Goal: Task Accomplishment & Management: Use online tool/utility

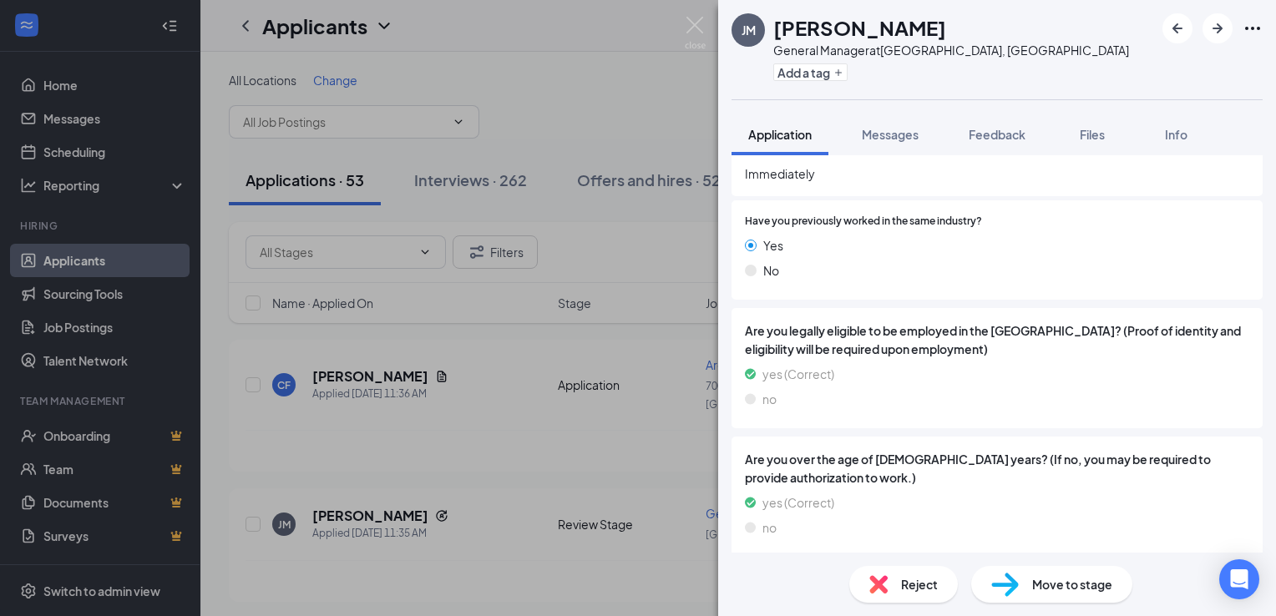
scroll to position [804, 0]
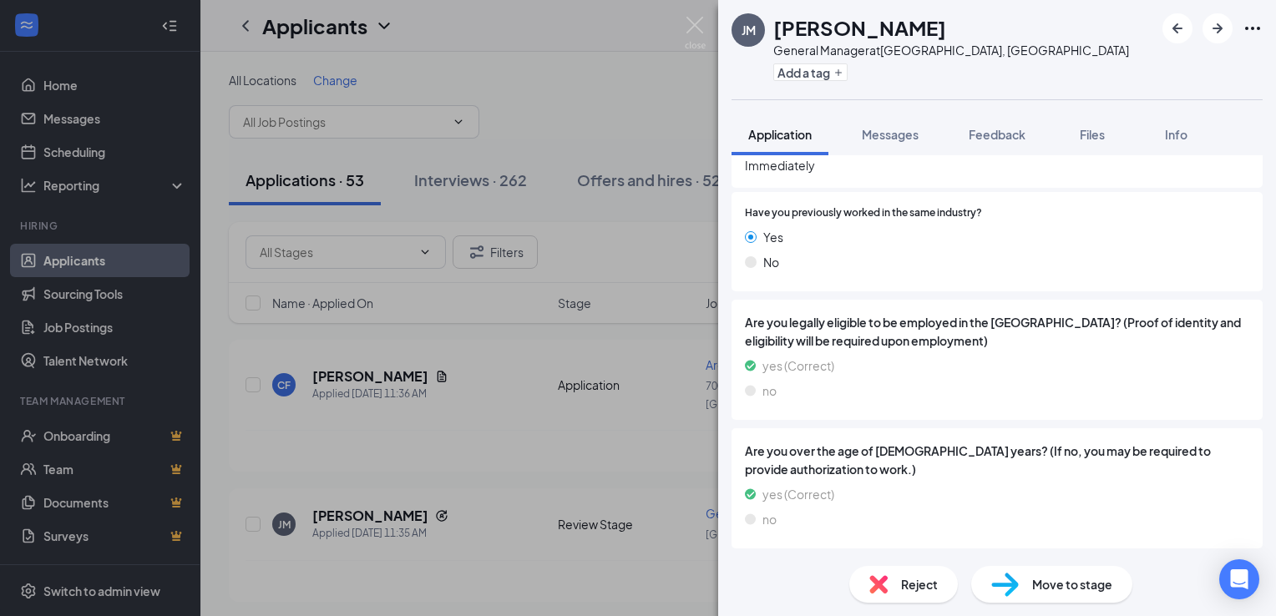
click at [882, 584] on img at bounding box center [878, 584] width 18 height 18
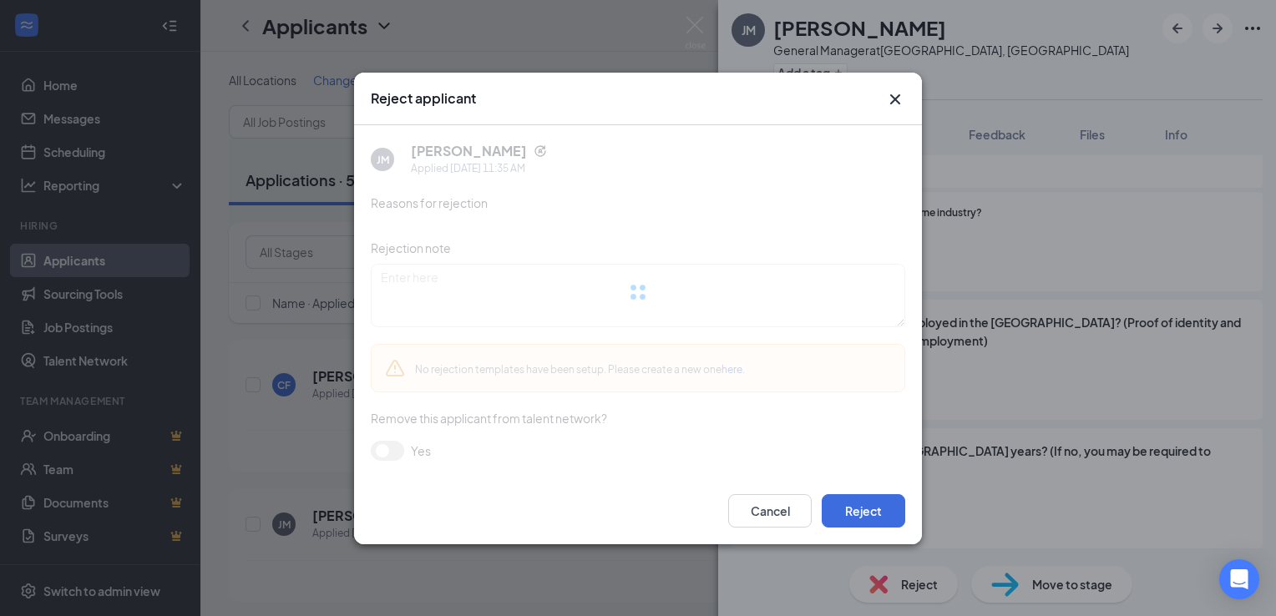
scroll to position [798, 0]
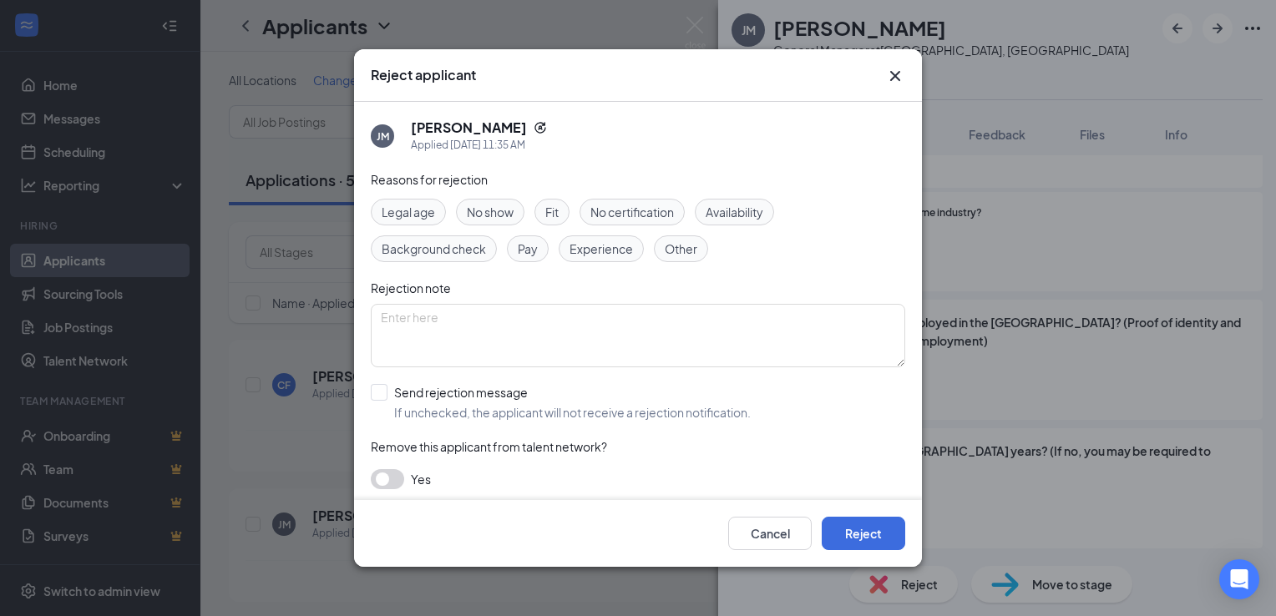
click at [688, 252] on span "Other" at bounding box center [681, 249] width 33 height 18
click at [441, 309] on textarea at bounding box center [638, 335] width 534 height 63
type textarea "T"
type textarea "previous termination"
click at [1130, 248] on div "Reject applicant [PERSON_NAME] Applied [DATE] 11:35 AM Reasons for rejection Le…" at bounding box center [638, 308] width 1276 height 616
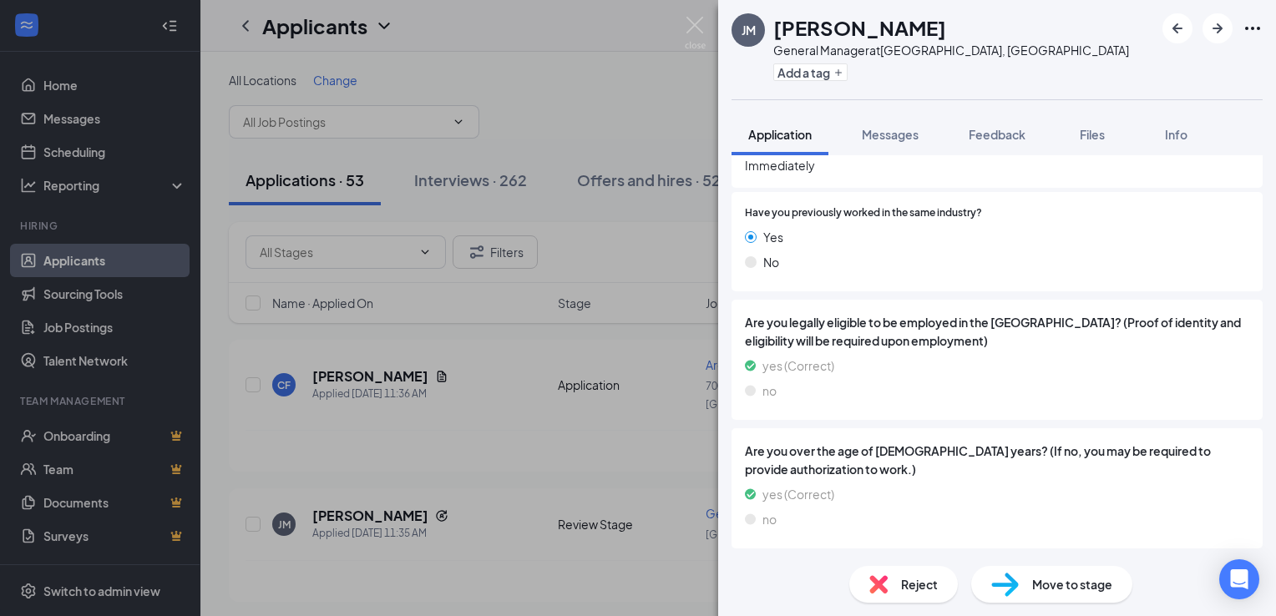
click at [910, 581] on span "Reject" at bounding box center [919, 584] width 37 height 18
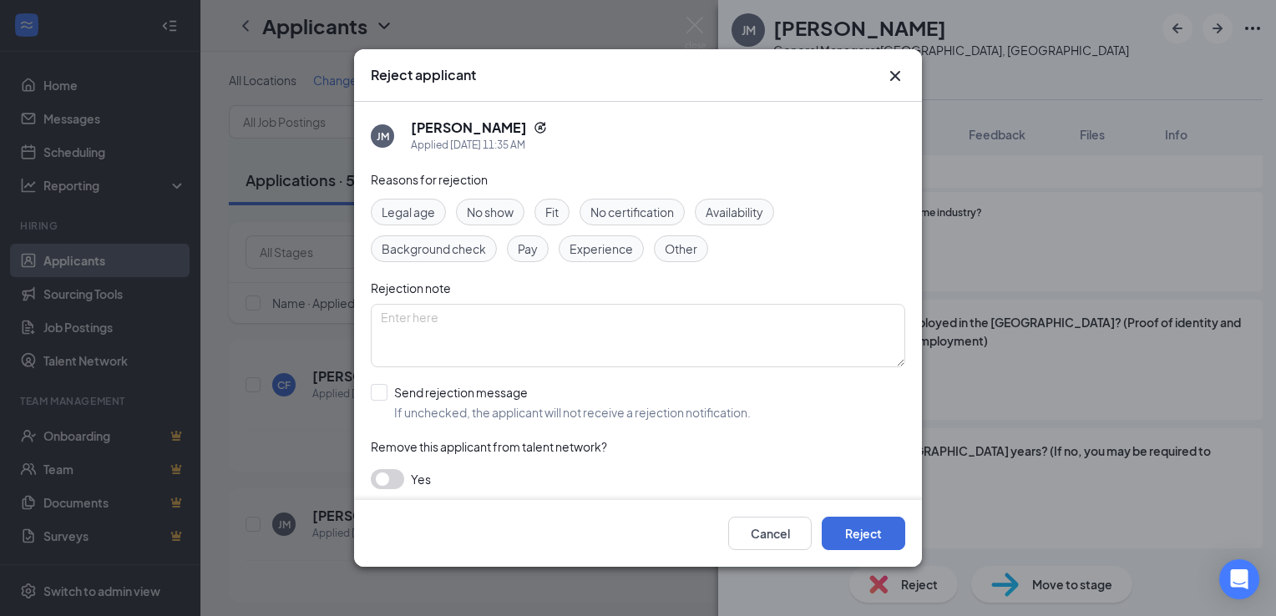
click at [399, 483] on button "button" at bounding box center [387, 479] width 33 height 20
click at [418, 320] on textarea at bounding box center [638, 335] width 534 height 63
type textarea "t"
type textarea "Termination"
click at [691, 245] on span "Other" at bounding box center [681, 249] width 33 height 18
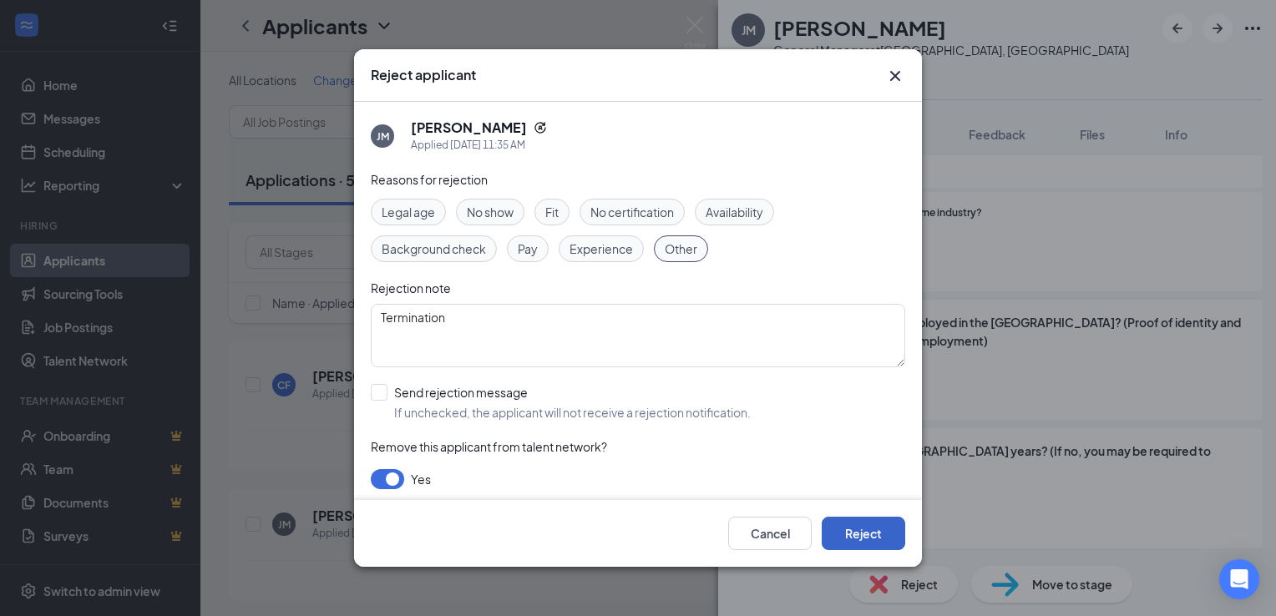
click at [869, 536] on button "Reject" at bounding box center [864, 533] width 84 height 33
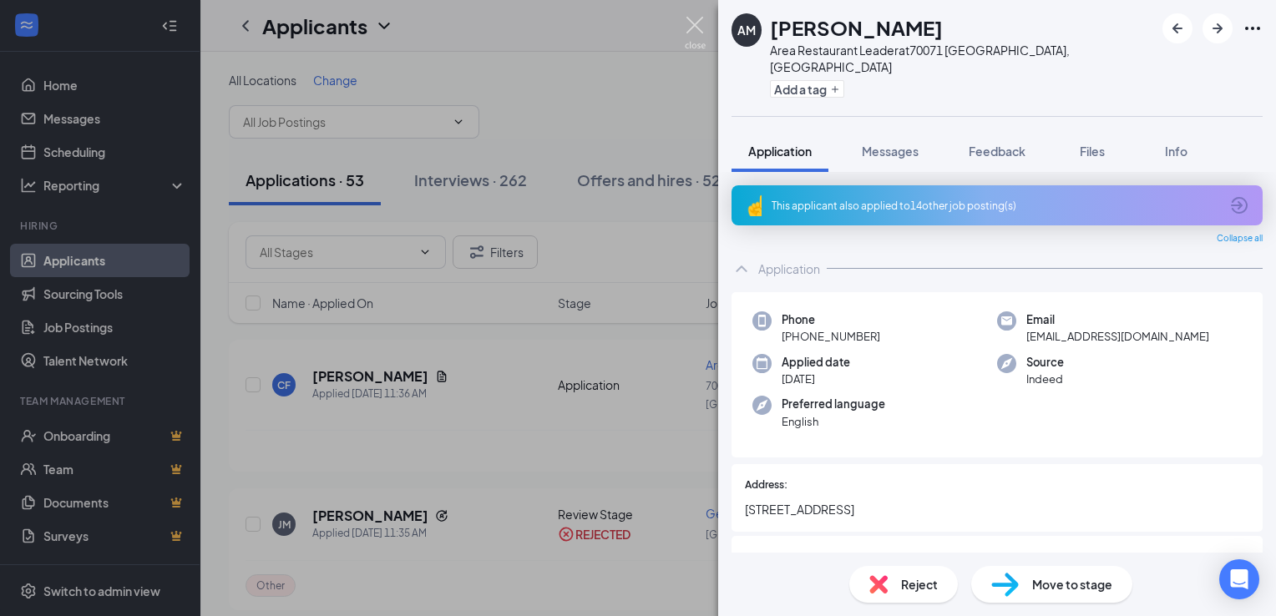
click at [691, 23] on img at bounding box center [695, 33] width 21 height 33
